Goal: Task Accomplishment & Management: Manage account settings

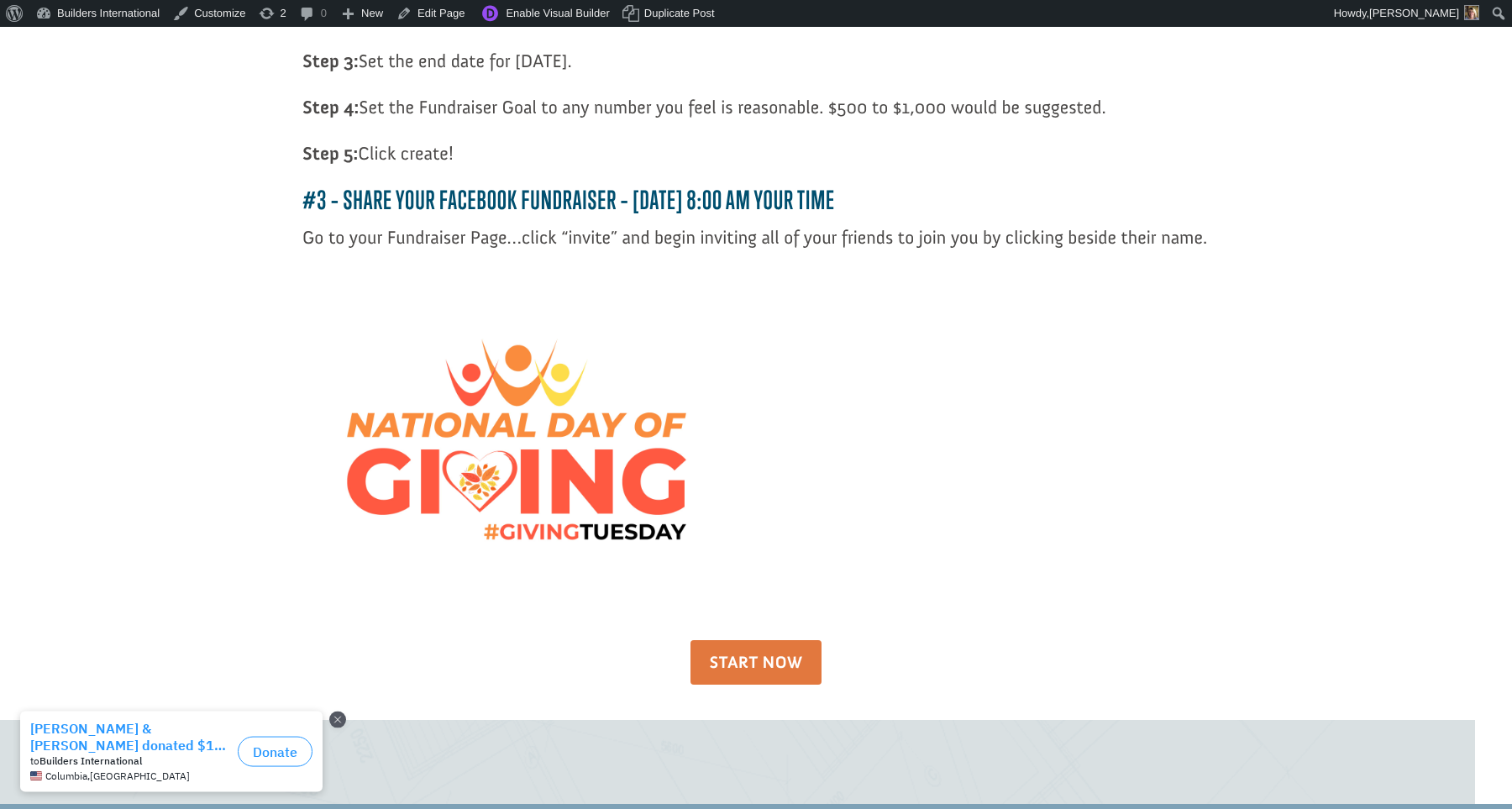
scroll to position [1869, 0]
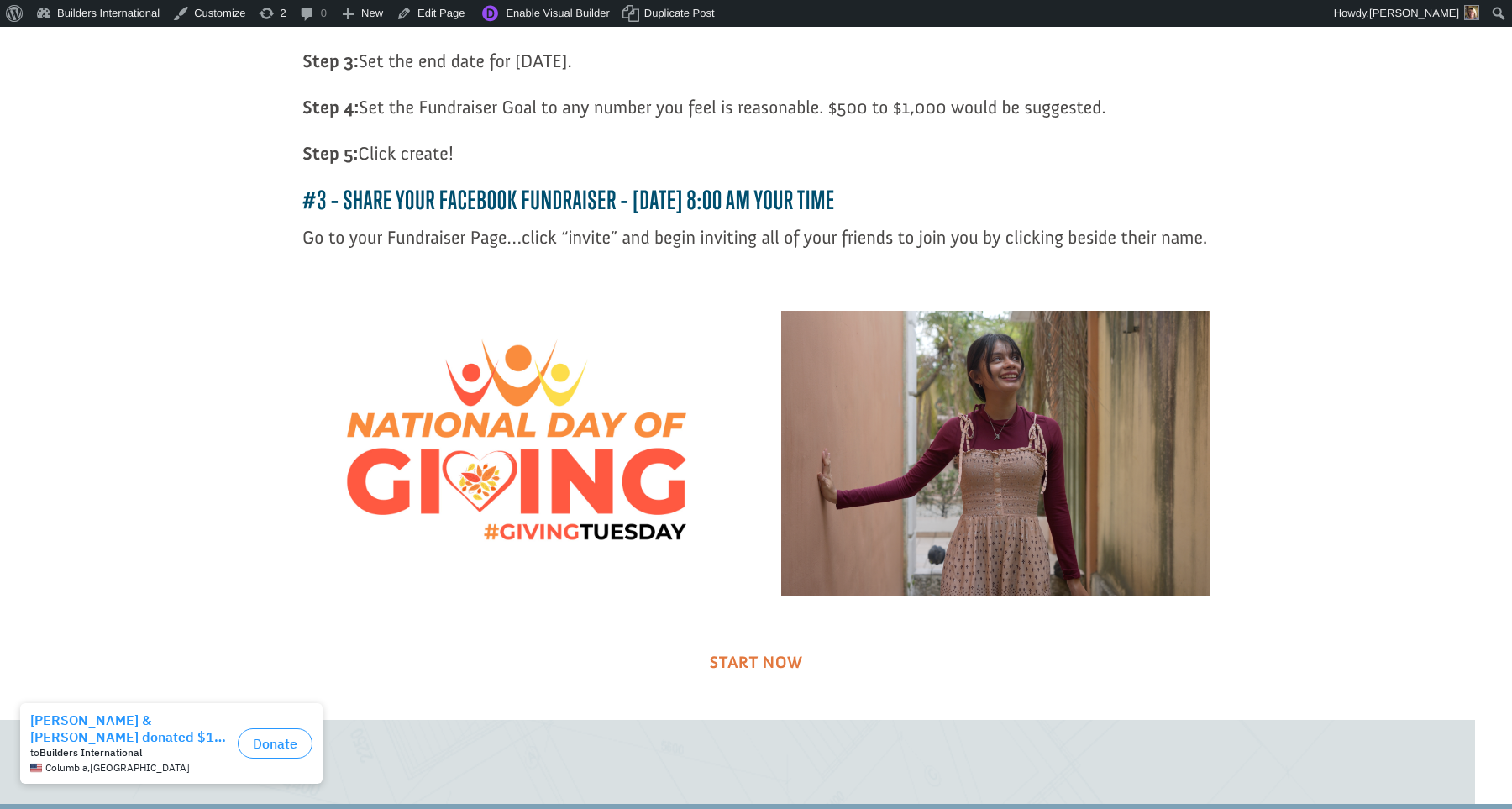
click at [716, 684] on link "START NOW" at bounding box center [756, 662] width 132 height 46
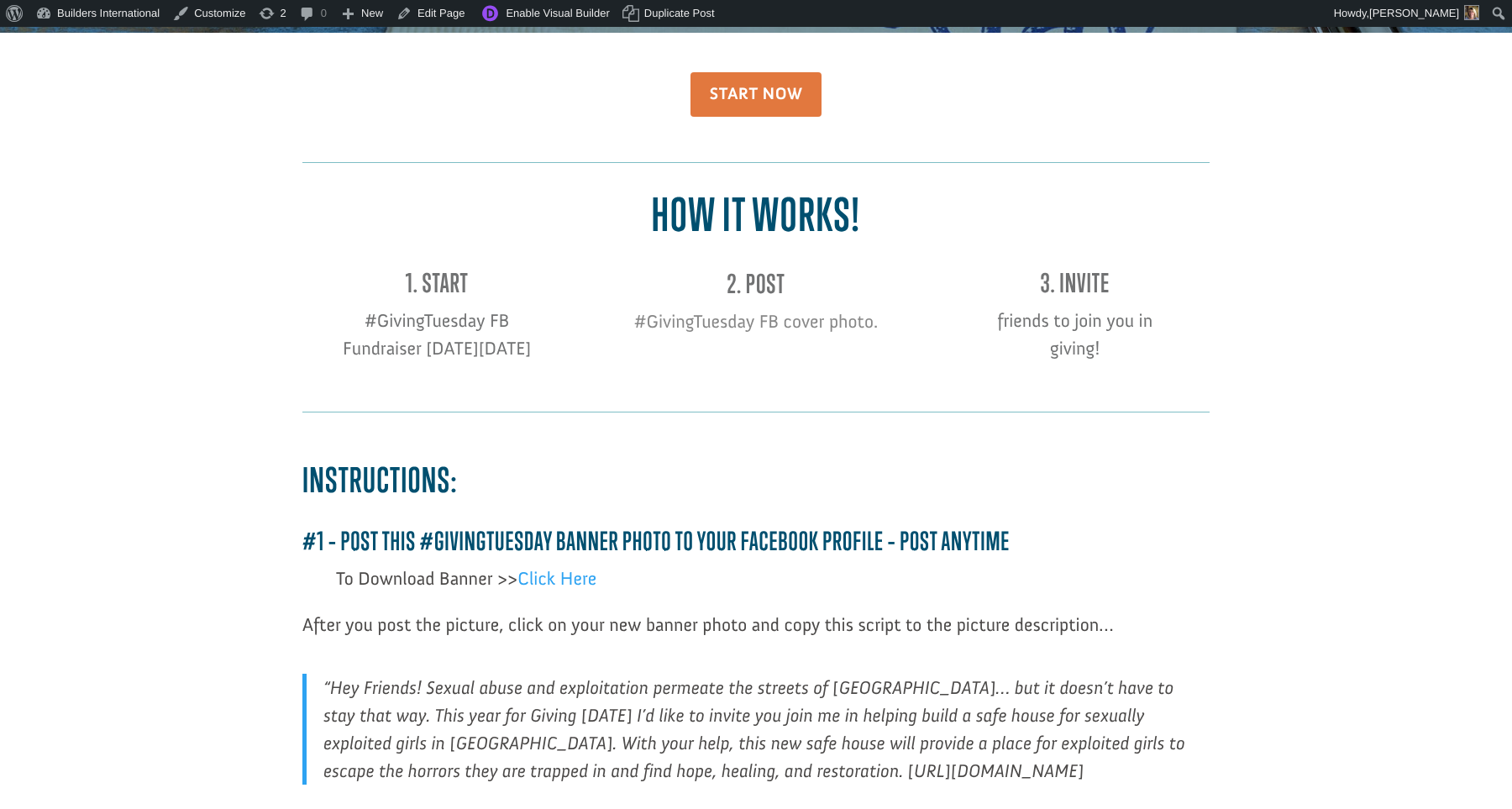
scroll to position [401, 0]
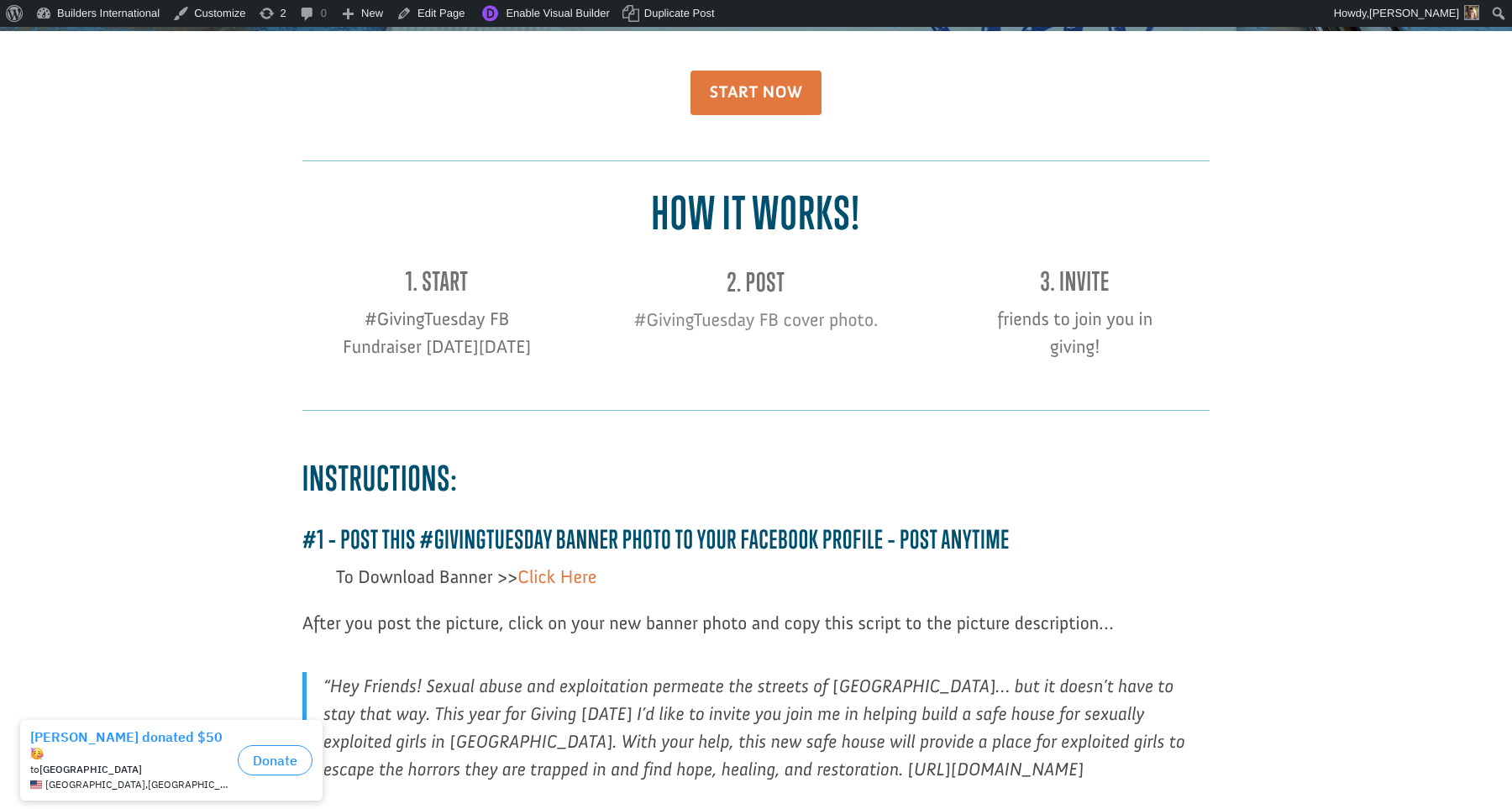
click at [534, 585] on link "Click Here" at bounding box center [557, 580] width 79 height 31
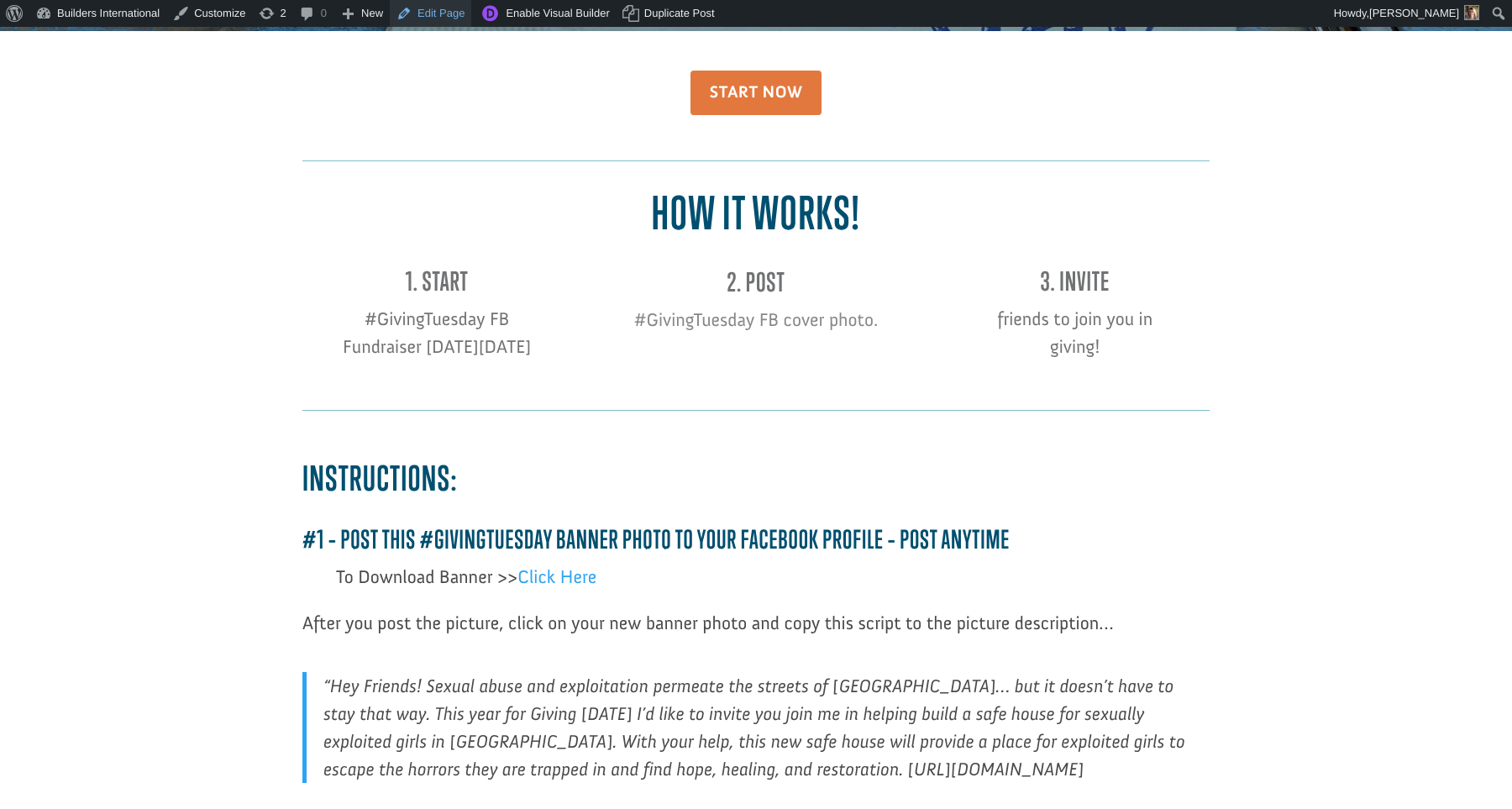
click at [468, 21] on link "Edit Page" at bounding box center [430, 13] width 82 height 27
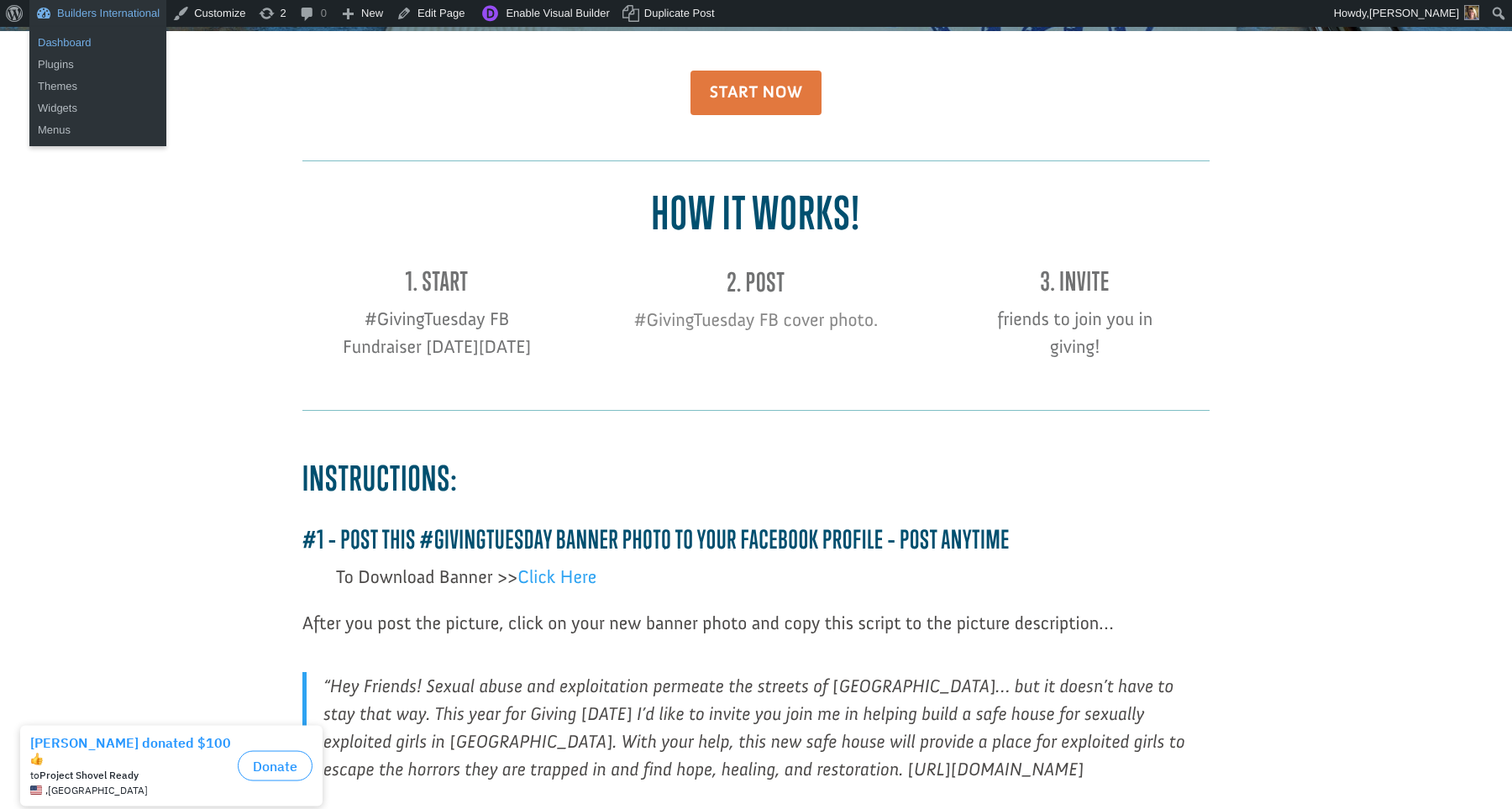
click at [109, 39] on link "Dashboard" at bounding box center [97, 42] width 137 height 22
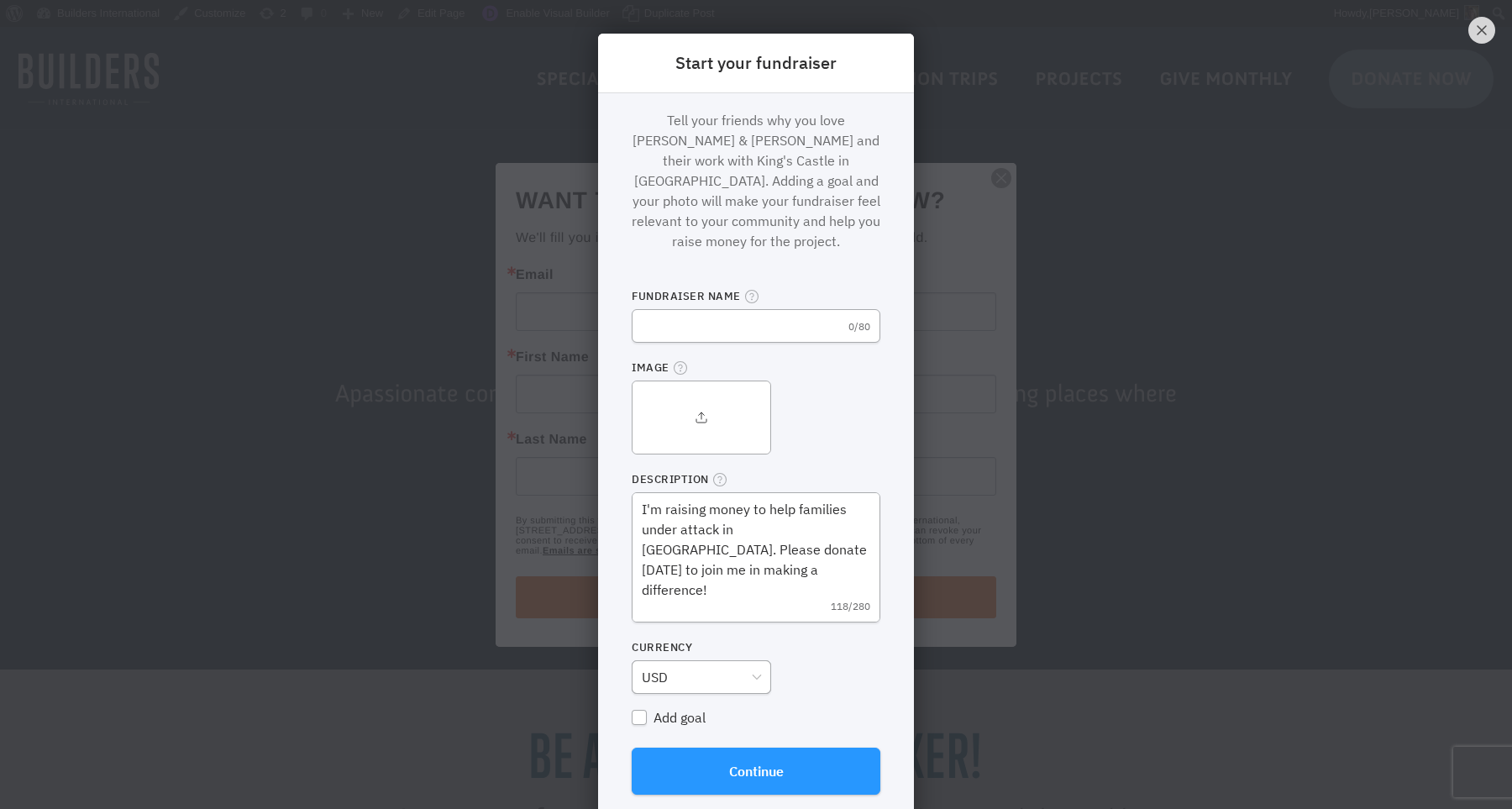
click at [1147, 367] on div "Start your fundraiser Tell your friends why you love Don & Terri Triplett and t…" at bounding box center [756, 404] width 1512 height 809
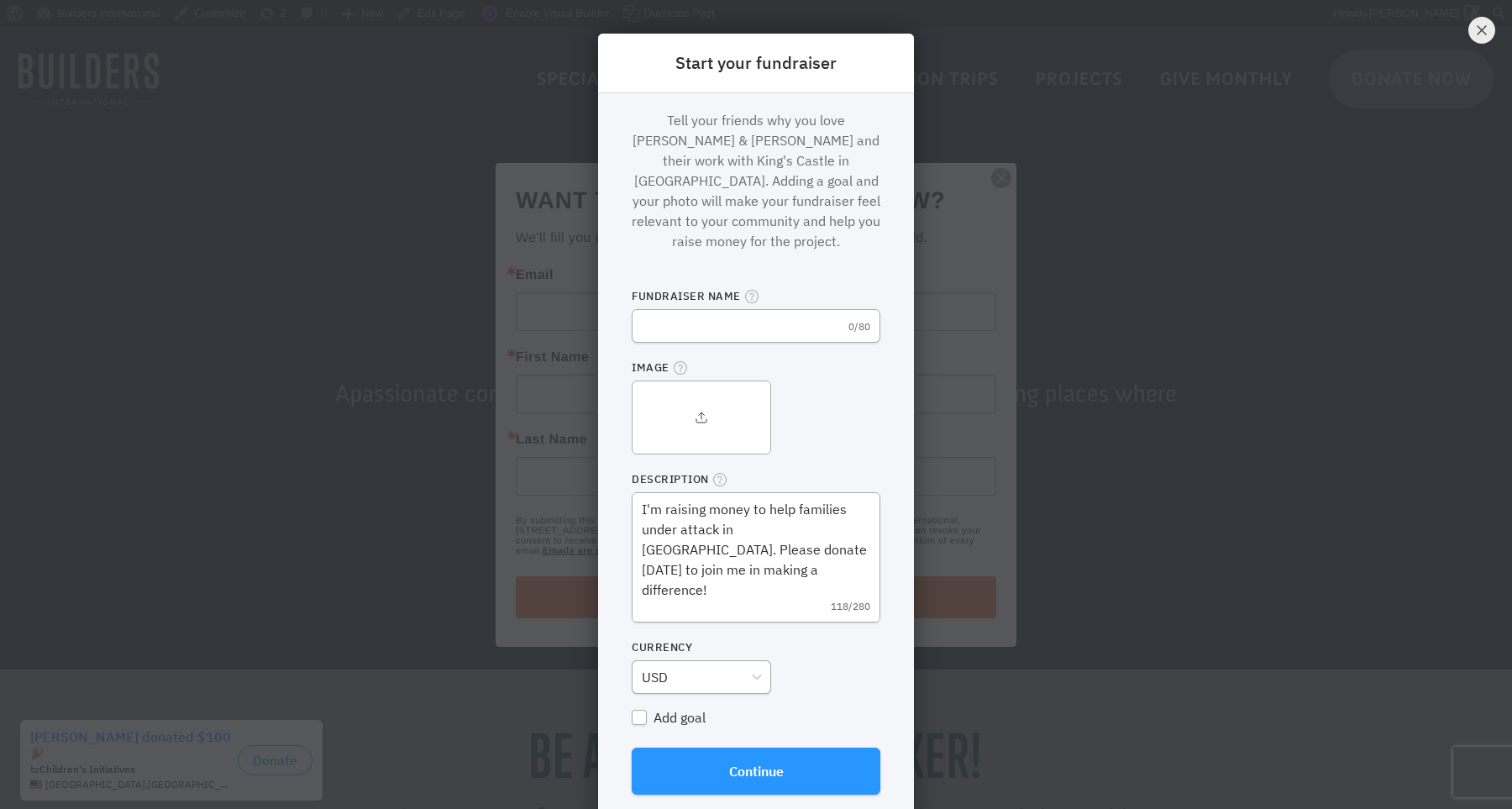
click at [1483, 36] on rect "Close dialog" at bounding box center [1481, 30] width 27 height 27
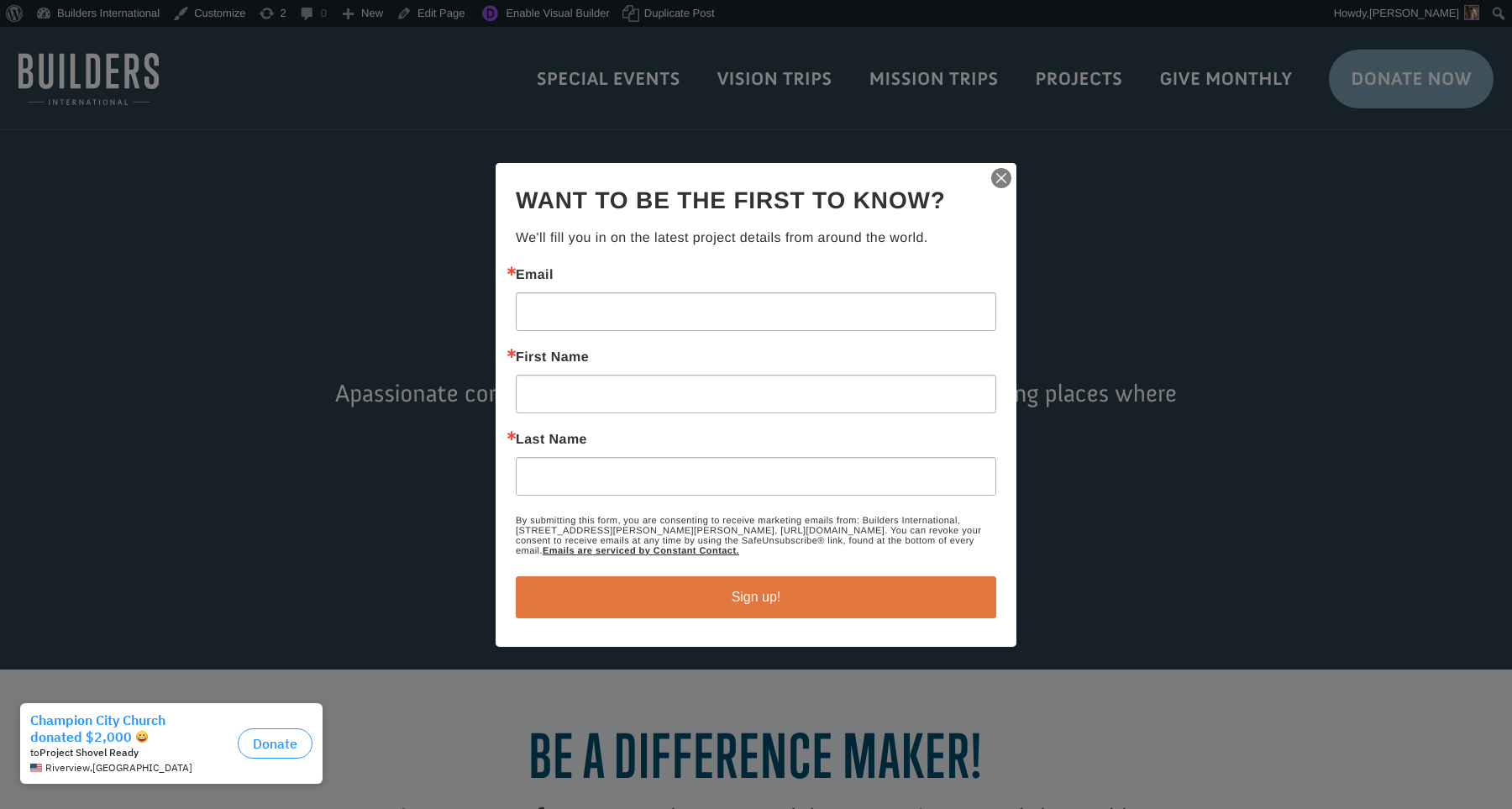
click at [1007, 182] on img "button" at bounding box center [1000, 178] width 24 height 24
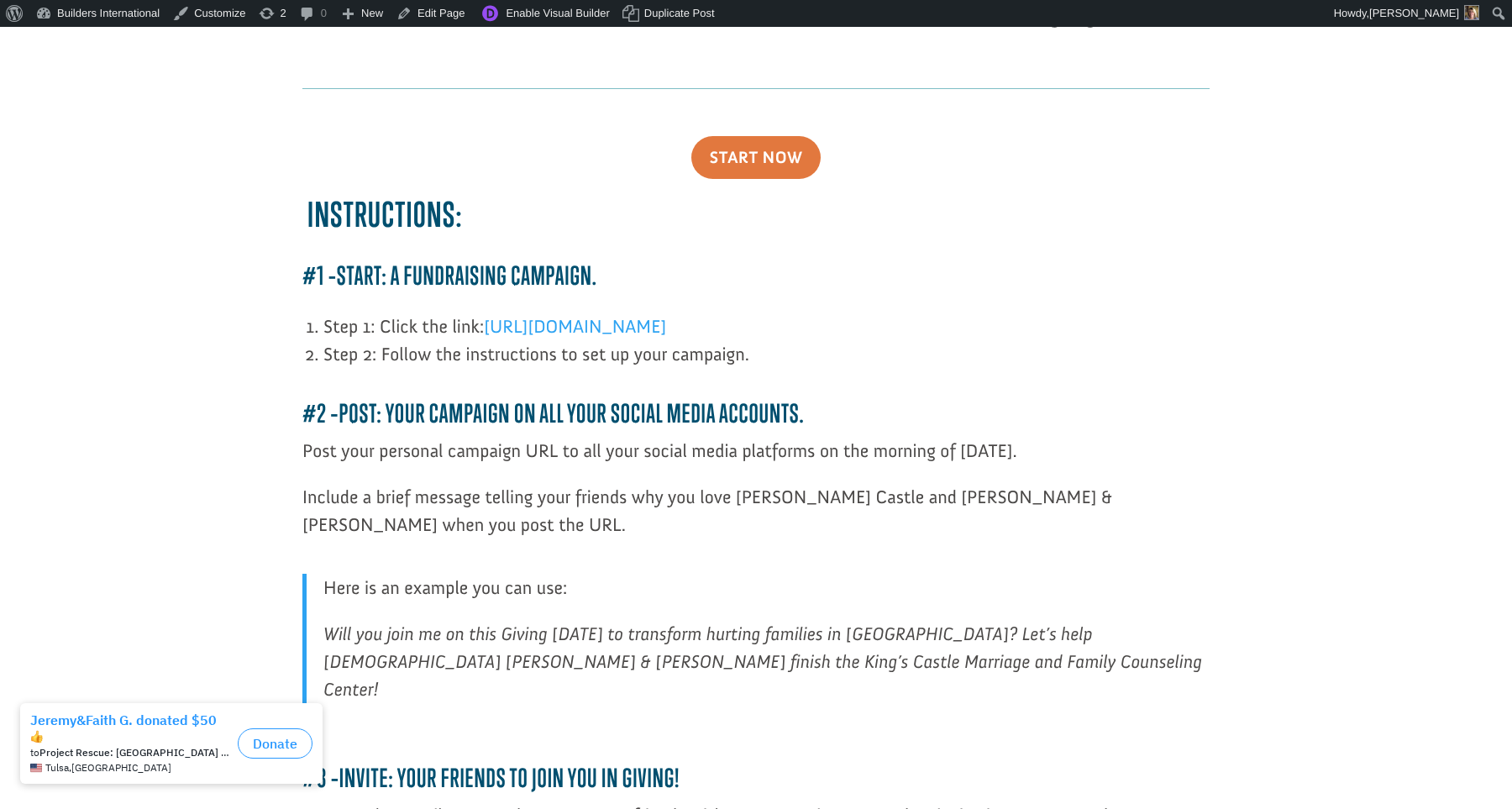
scroll to position [735, 0]
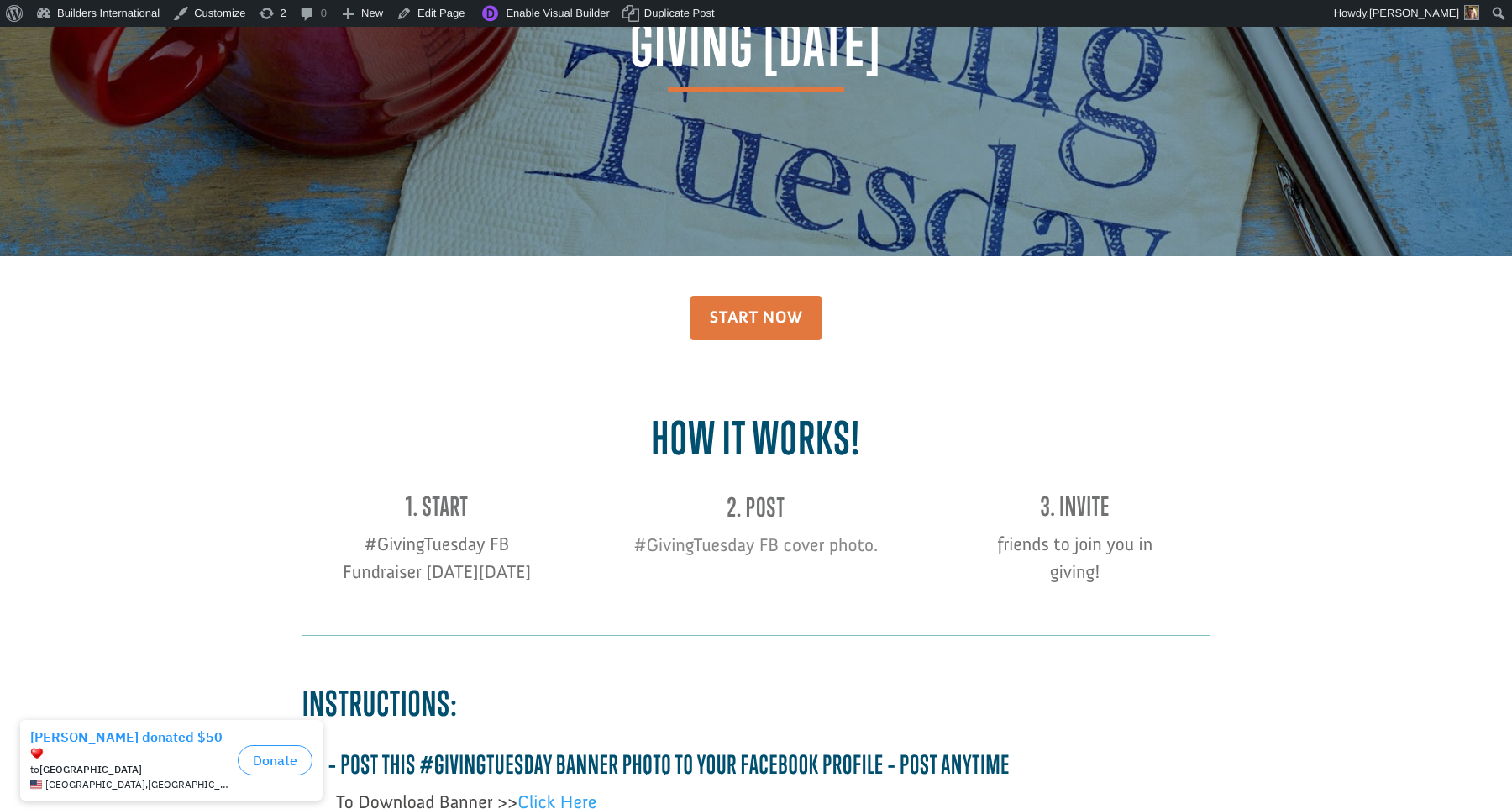
scroll to position [144, 0]
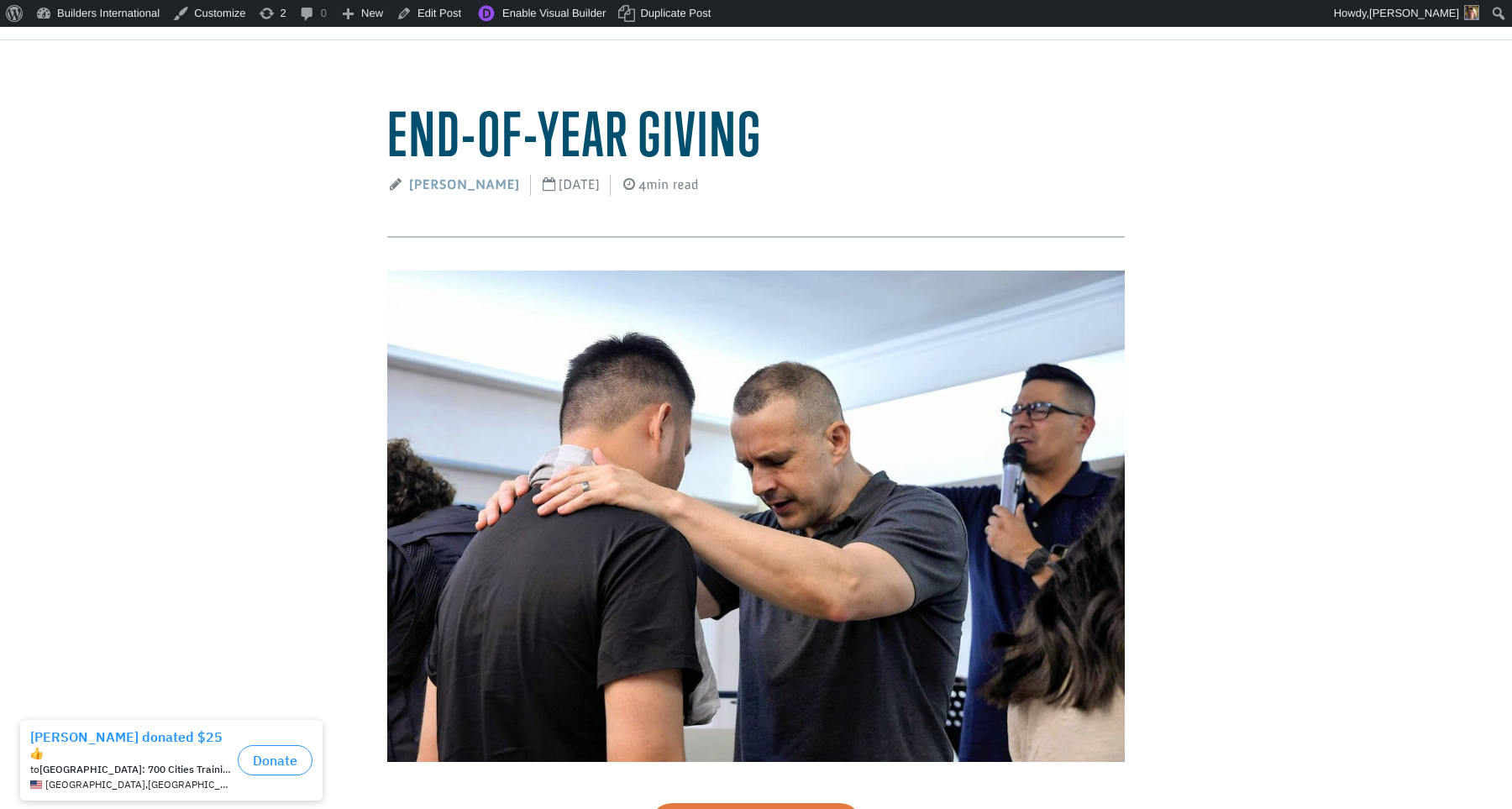
scroll to position [96, 0]
